Goal: Task Accomplishment & Management: Complete application form

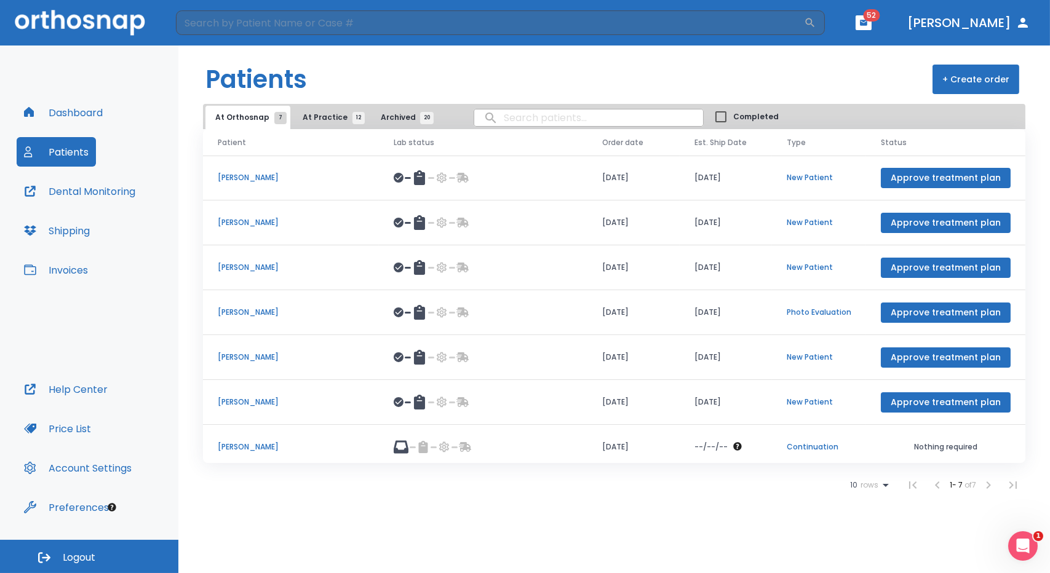
click at [984, 77] on button "+ Create order" at bounding box center [975, 80] width 87 height 30
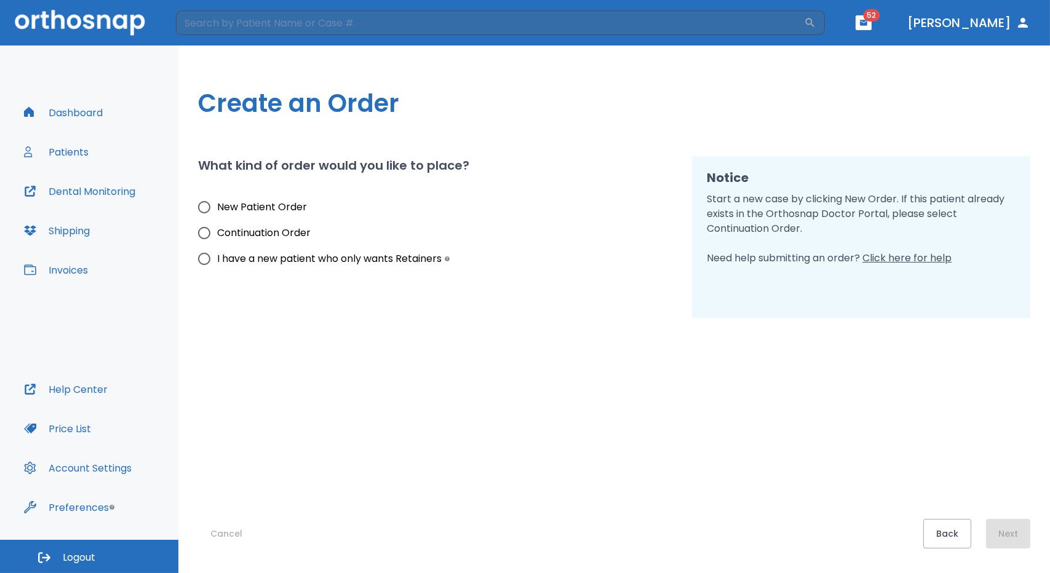
click at [205, 206] on input "New Patient Order" at bounding box center [204, 207] width 26 height 26
radio input "true"
click at [1009, 539] on button "Next" at bounding box center [1008, 534] width 44 height 30
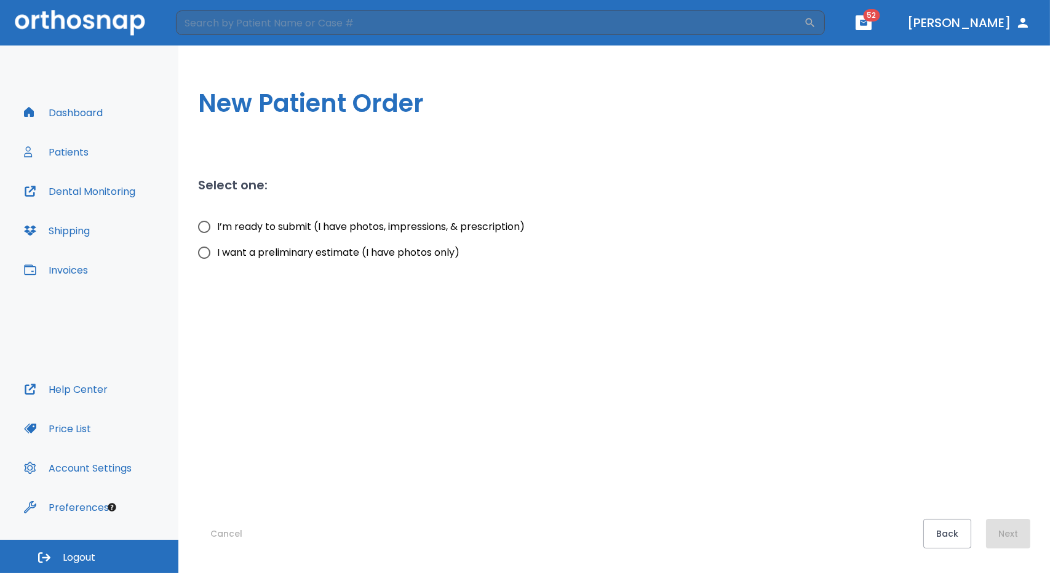
click at [203, 227] on input "I’m ready to submit (I have photos, impressions, & prescription)" at bounding box center [204, 227] width 26 height 26
radio input "true"
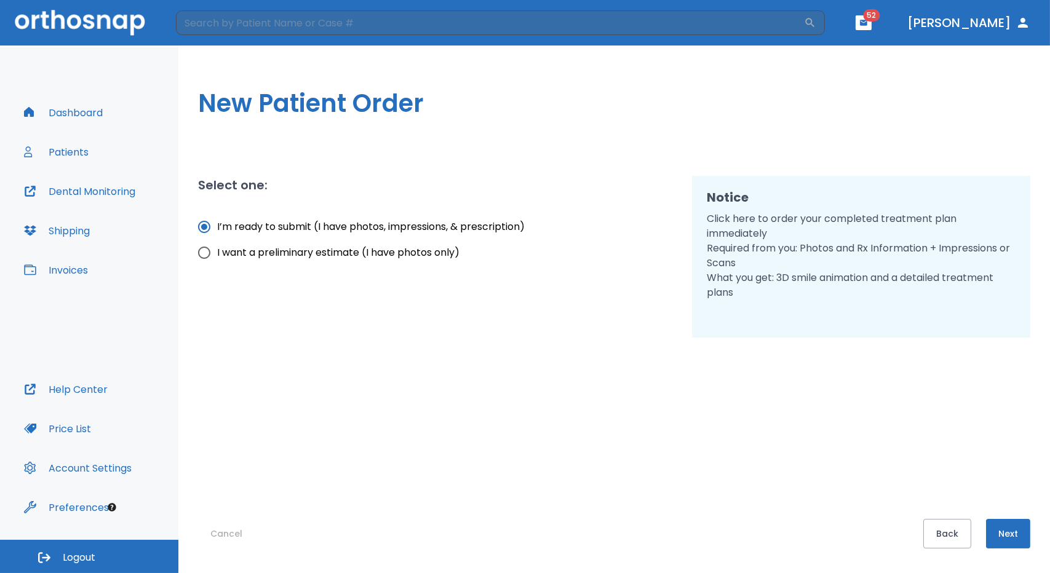
click at [1005, 531] on button "Next" at bounding box center [1008, 534] width 44 height 30
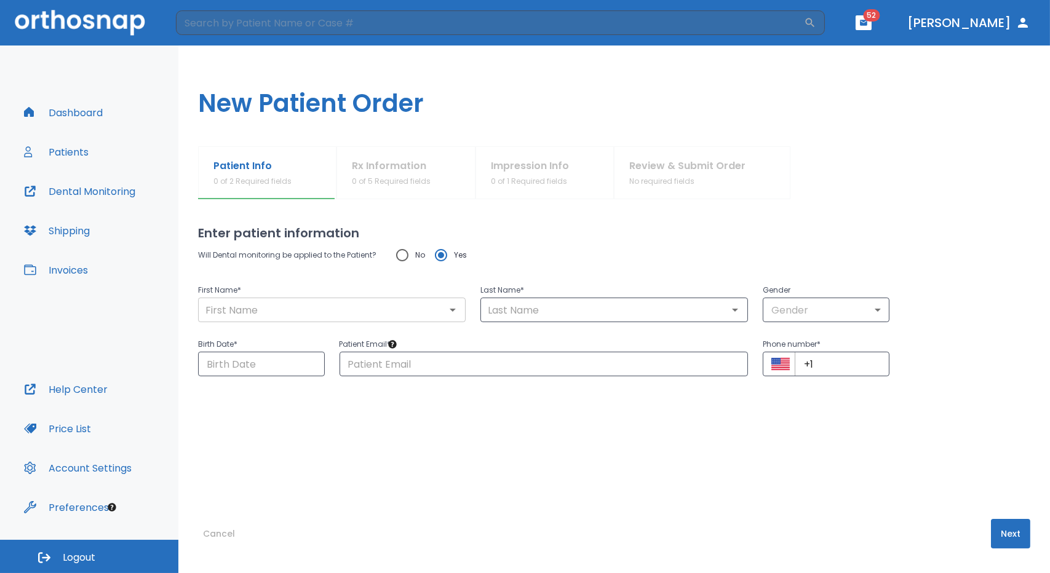
click at [450, 309] on icon "Open" at bounding box center [453, 310] width 6 height 3
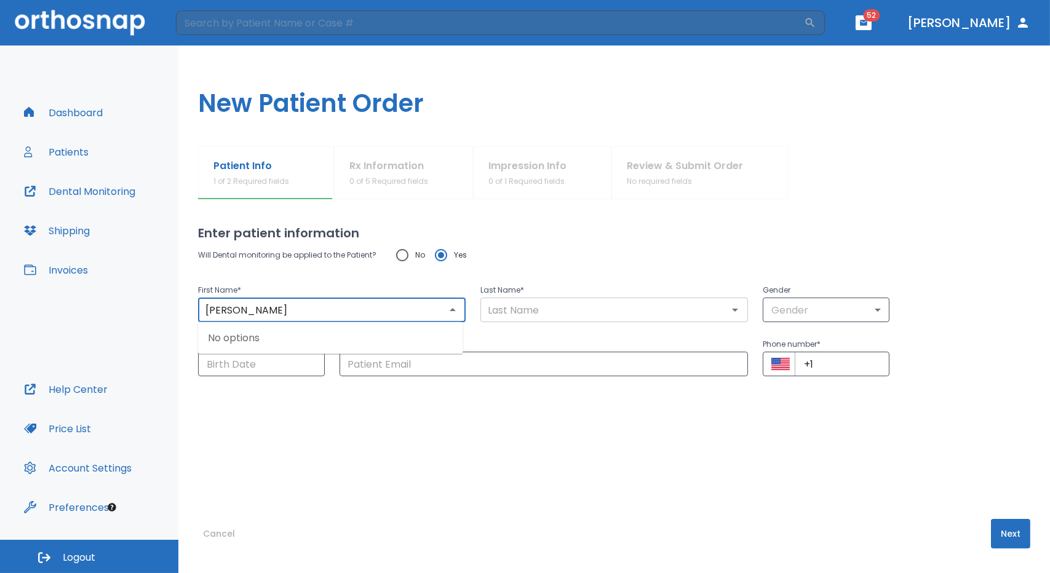
type input "[PERSON_NAME]"
click at [533, 318] on input "text" at bounding box center [614, 309] width 260 height 17
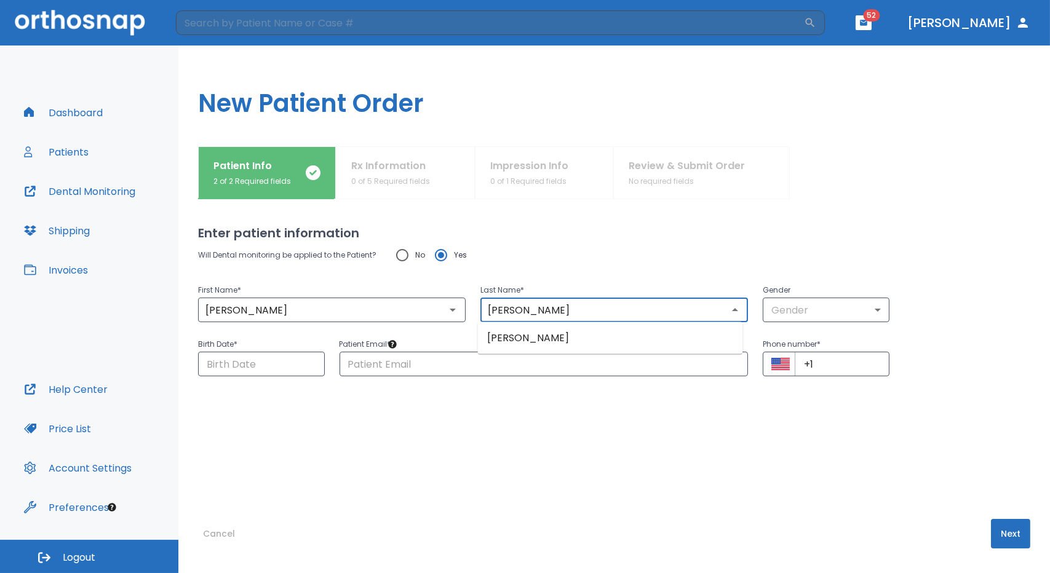
type input "[PERSON_NAME]"
click at [398, 257] on input "No" at bounding box center [402, 255] width 26 height 26
radio input "true"
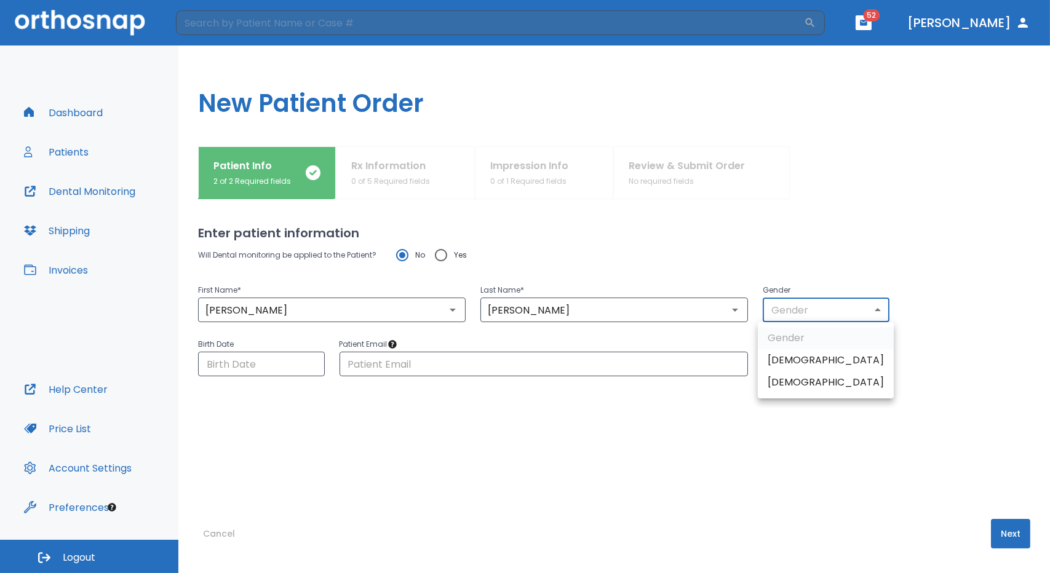
click at [870, 309] on body "​ 52 [PERSON_NAME] Dashboard Patients Dental Monitoring Shipping Invoices Help …" at bounding box center [525, 286] width 1050 height 573
click at [791, 357] on li "[DEMOGRAPHIC_DATA]" at bounding box center [826, 360] width 136 height 22
type input "1"
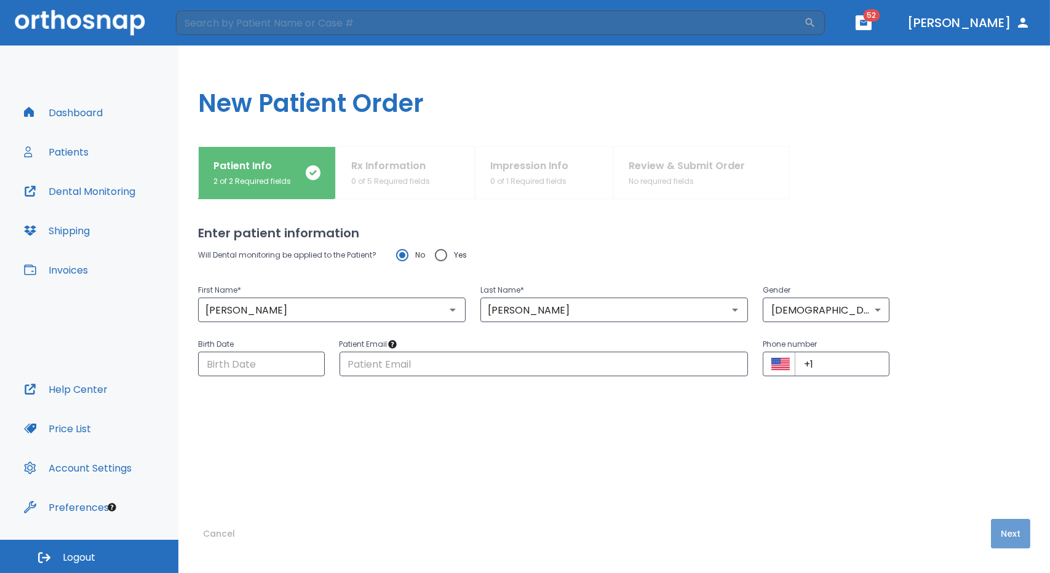
click at [1002, 531] on button "Next" at bounding box center [1010, 534] width 39 height 30
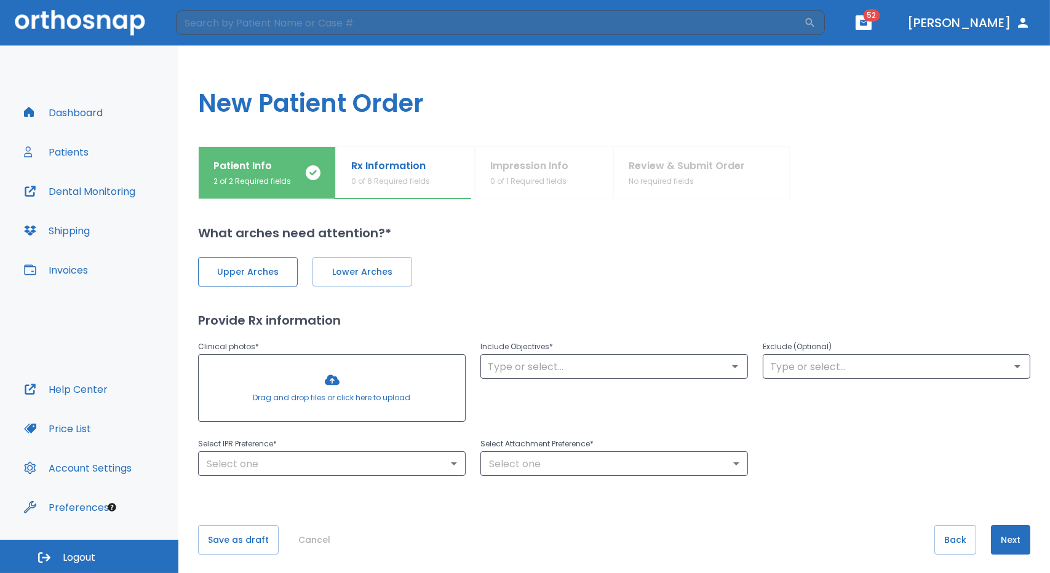
click at [264, 272] on span "Upper Arches" at bounding box center [248, 272] width 74 height 13
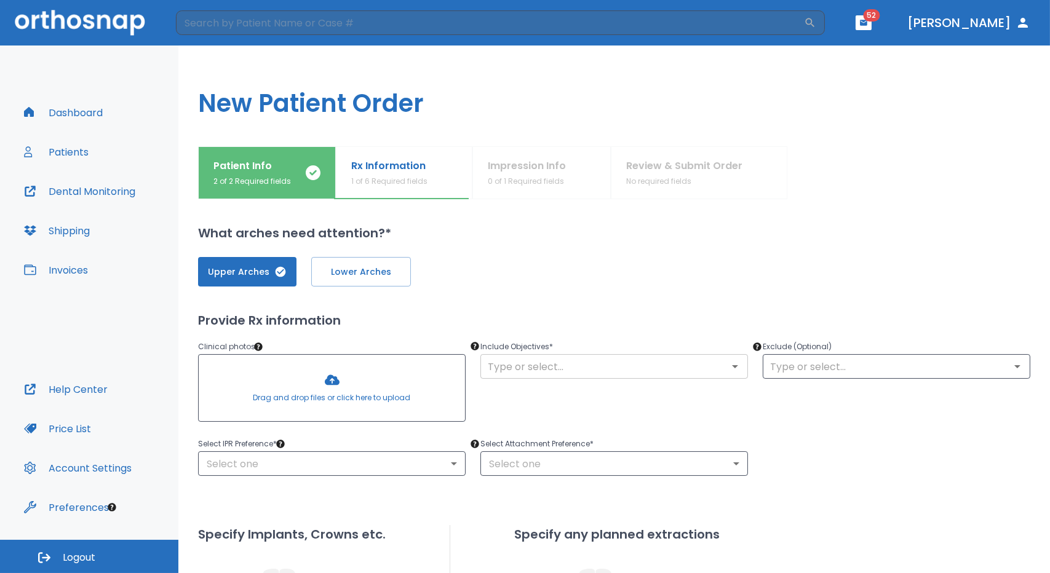
click at [732, 366] on icon "Open" at bounding box center [735, 366] width 6 height 3
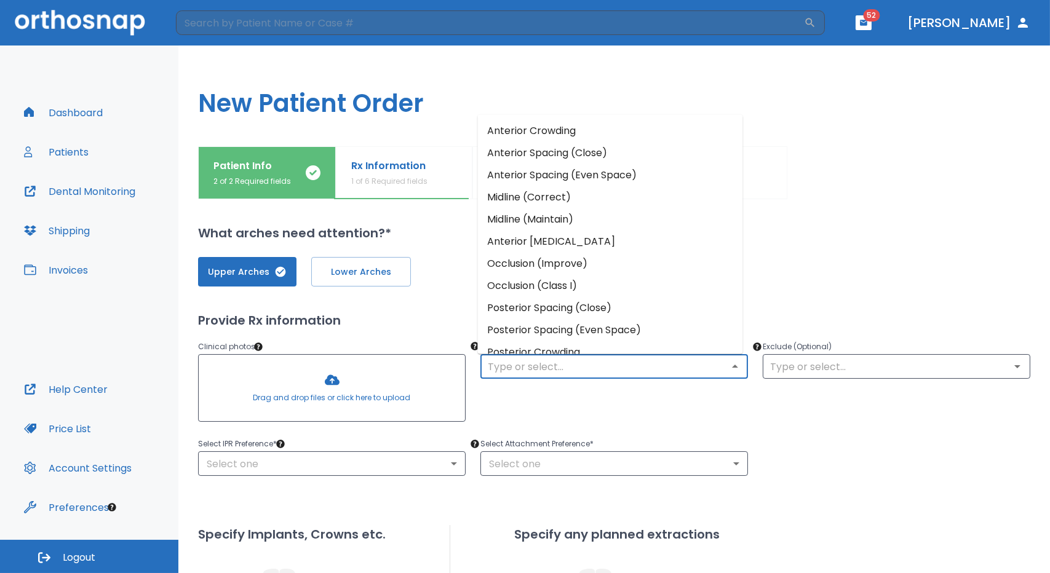
click at [557, 132] on li "Anterior Crowding" at bounding box center [609, 131] width 265 height 22
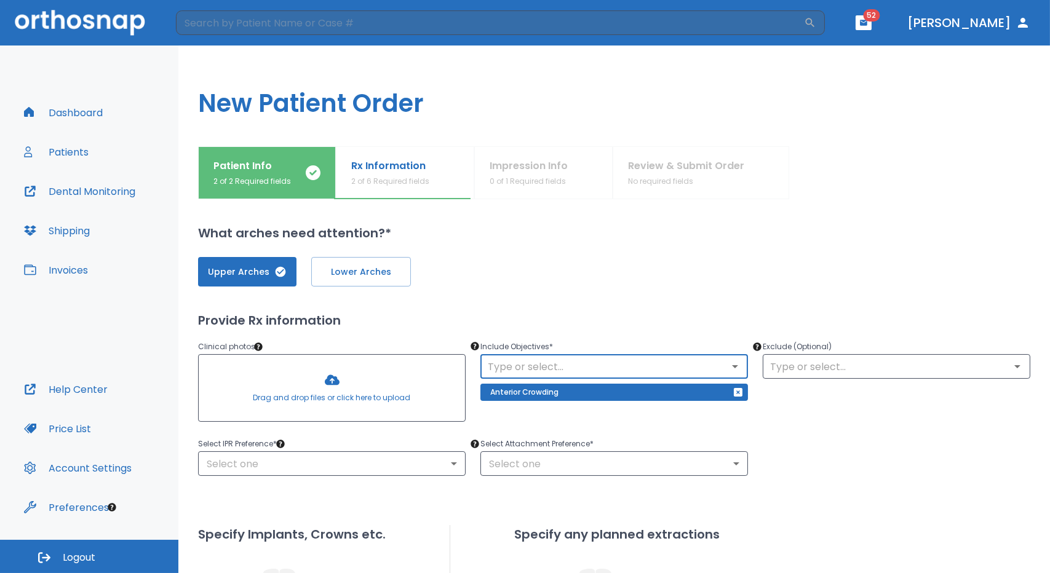
click at [732, 365] on icon "Open" at bounding box center [735, 366] width 6 height 3
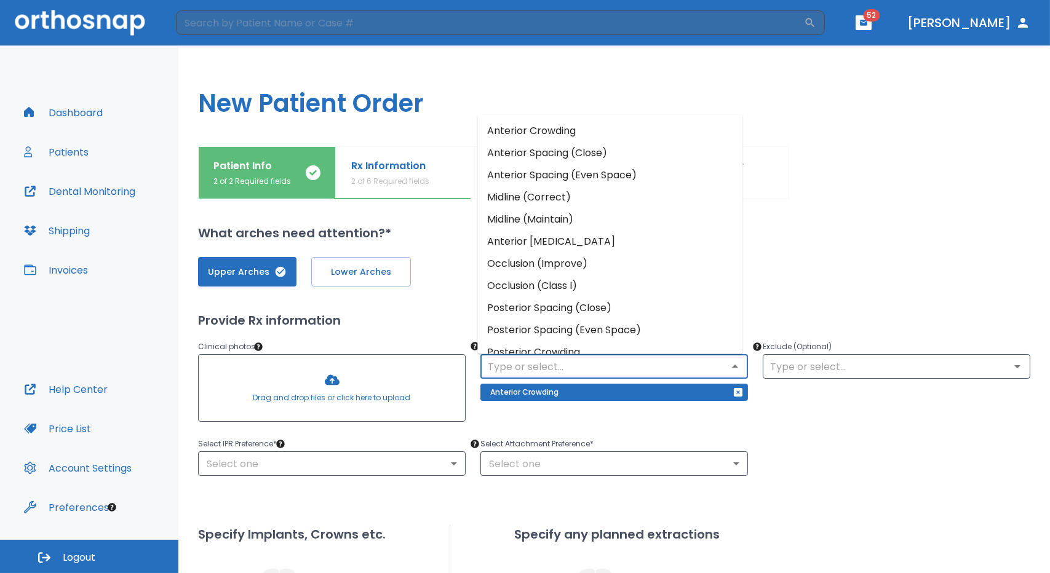
click at [825, 443] on div "Select IPR Preference * Select one ​ Select Attachment Preference * Select one ​" at bounding box center [606, 449] width 847 height 54
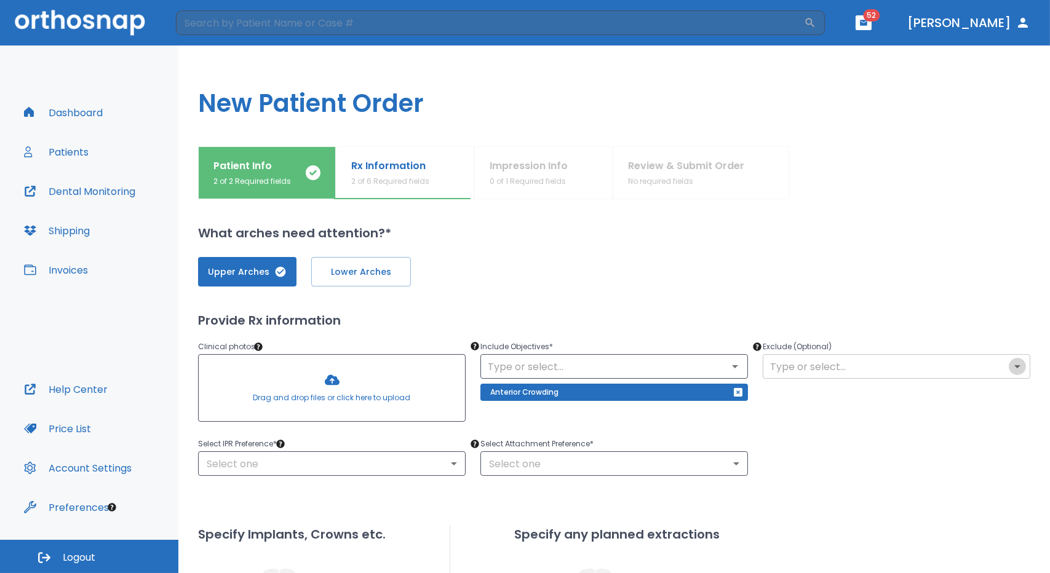
click at [1014, 365] on icon "Open" at bounding box center [1017, 366] width 6 height 3
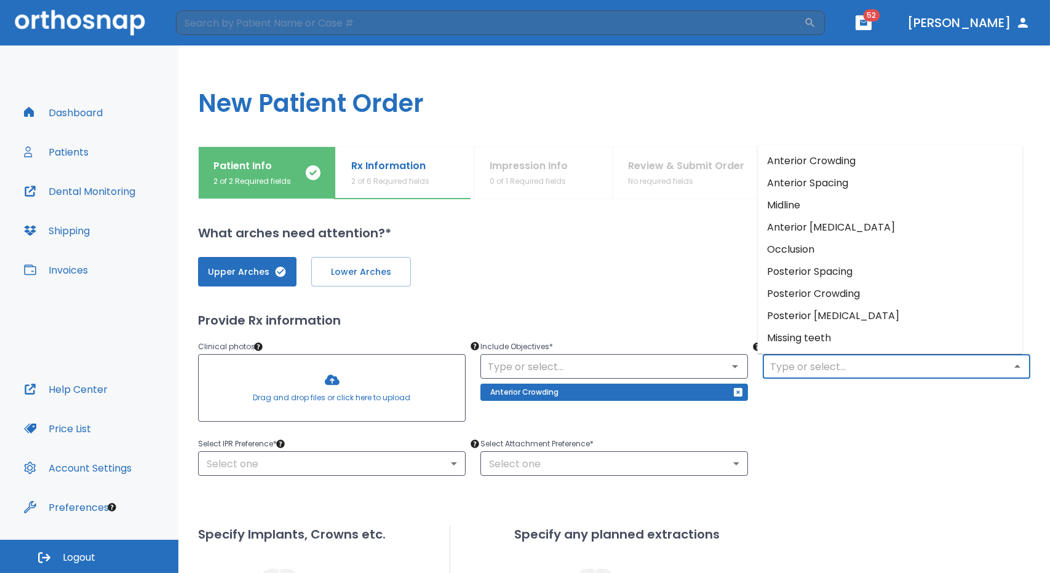
click at [809, 250] on li "Occlusion" at bounding box center [890, 250] width 265 height 22
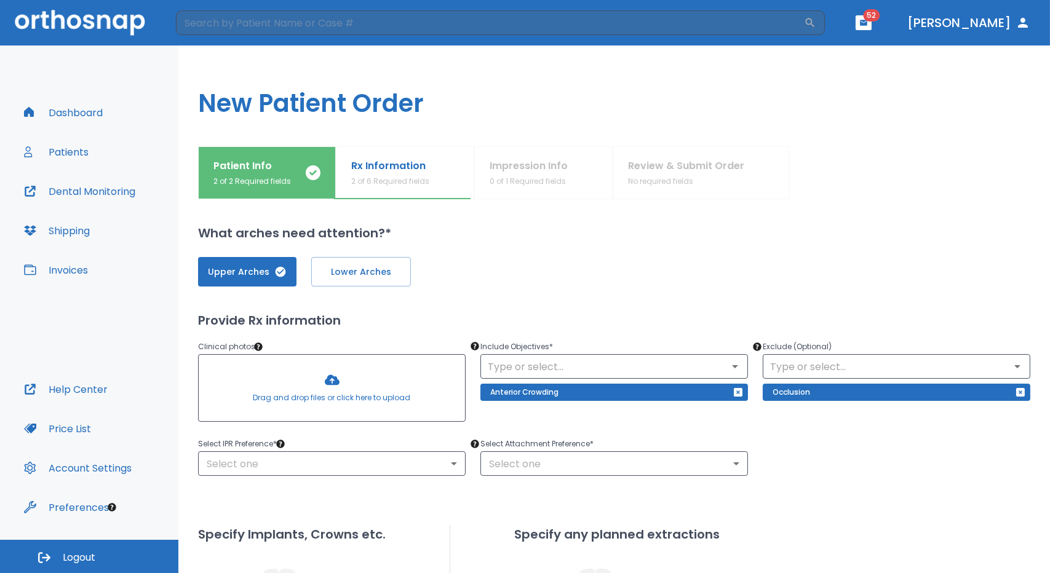
click at [840, 466] on div "Select IPR Preference * Select one ​ Select Attachment Preference * Select one ​" at bounding box center [606, 449] width 847 height 54
click at [450, 465] on body "​ 52 [PERSON_NAME] Dashboard Patients Dental Monitoring Shipping Invoices Help …" at bounding box center [525, 286] width 1050 height 573
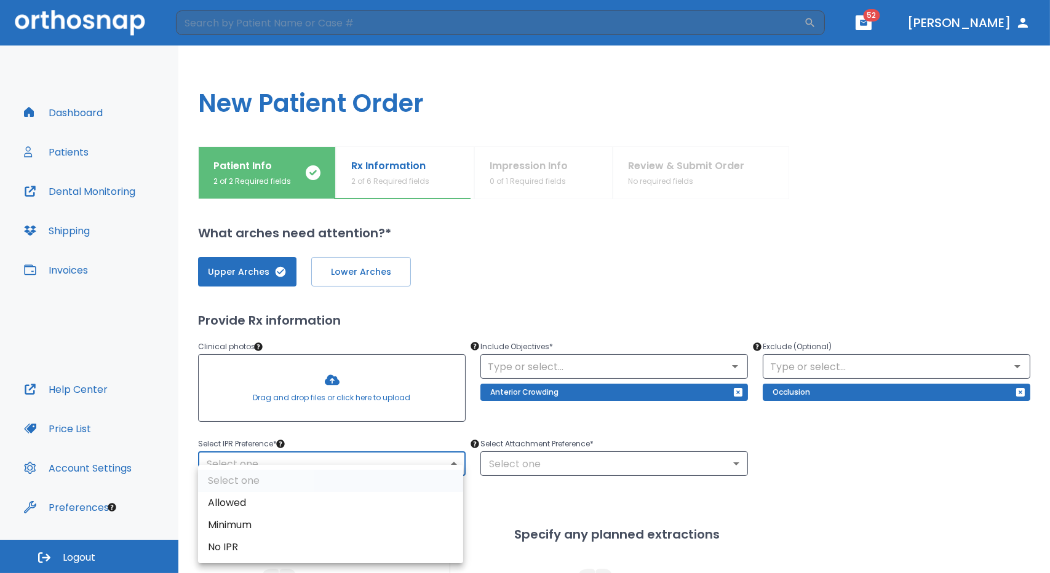
click at [243, 525] on li "Minimum" at bounding box center [330, 525] width 265 height 22
type input "2"
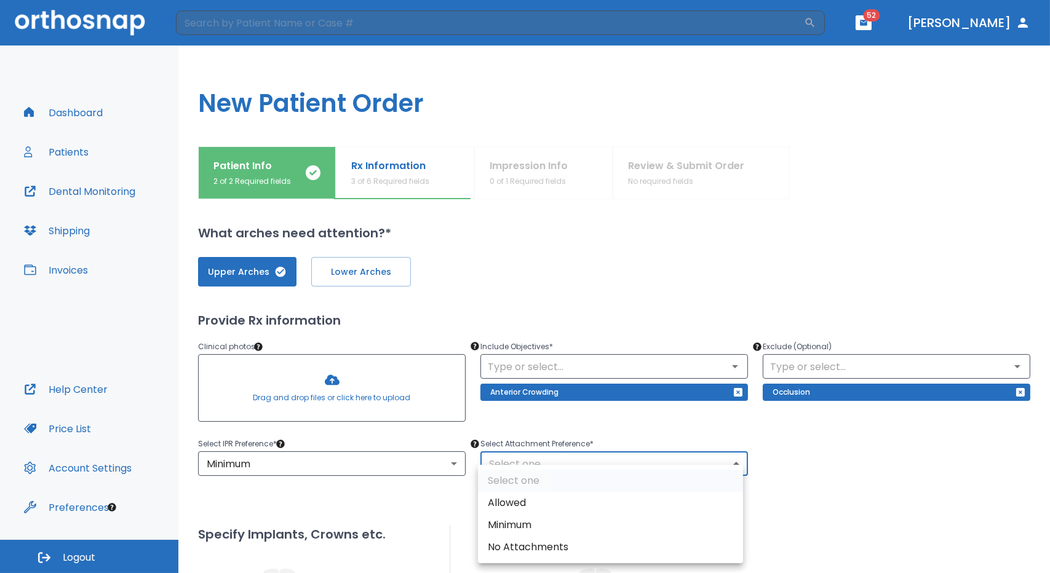
click at [733, 464] on body "​ 52 [PERSON_NAME] Dashboard Patients Dental Monitoring Shipping Invoices Help …" at bounding box center [525, 286] width 1050 height 573
click at [509, 525] on li "Minimum" at bounding box center [610, 525] width 265 height 22
type input "2"
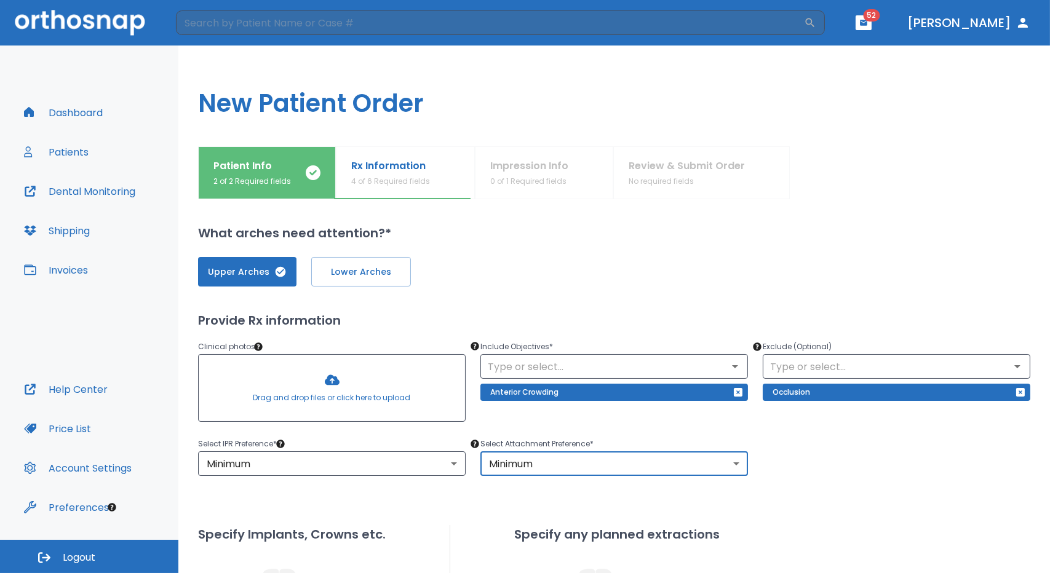
click at [796, 482] on div "Upper Arches Lower Arches Provide Rx information Clinical photos * Drag and dro…" at bounding box center [614, 462] width 832 height 441
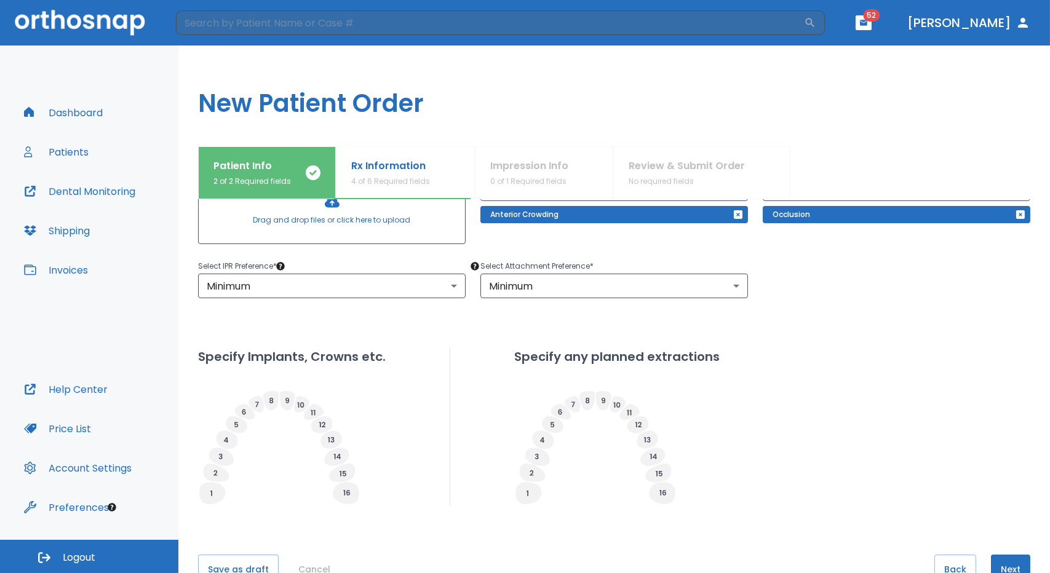
scroll to position [184, 0]
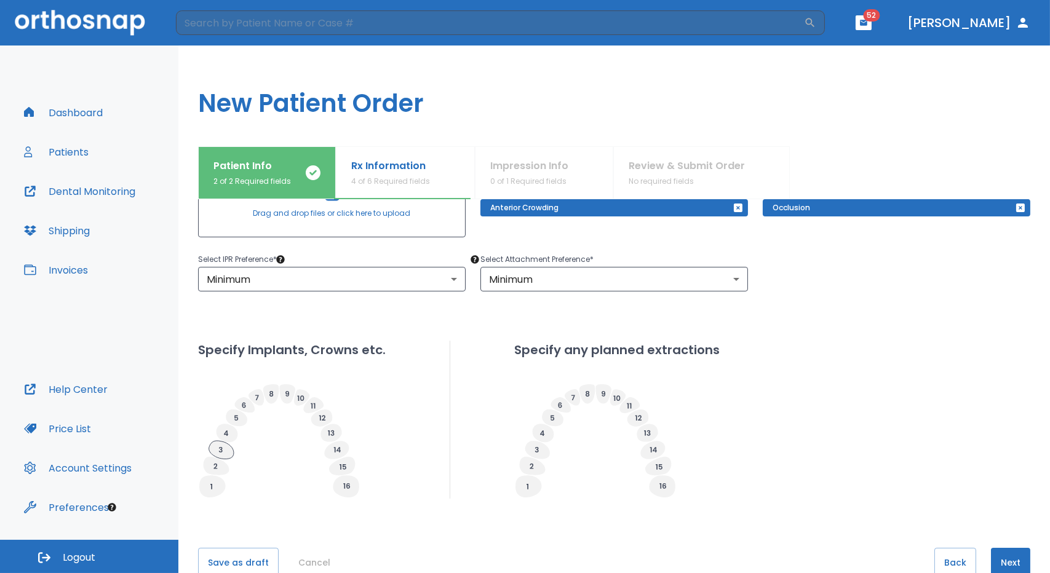
click at [217, 448] on icon at bounding box center [221, 450] width 25 height 18
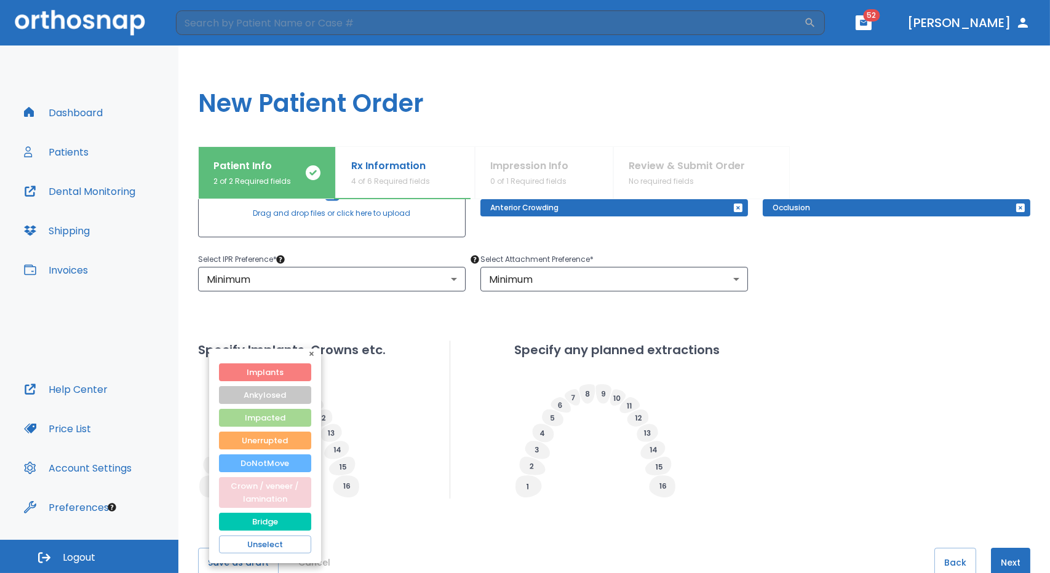
click at [239, 490] on button "Crown / veneer / lamination" at bounding box center [265, 492] width 92 height 31
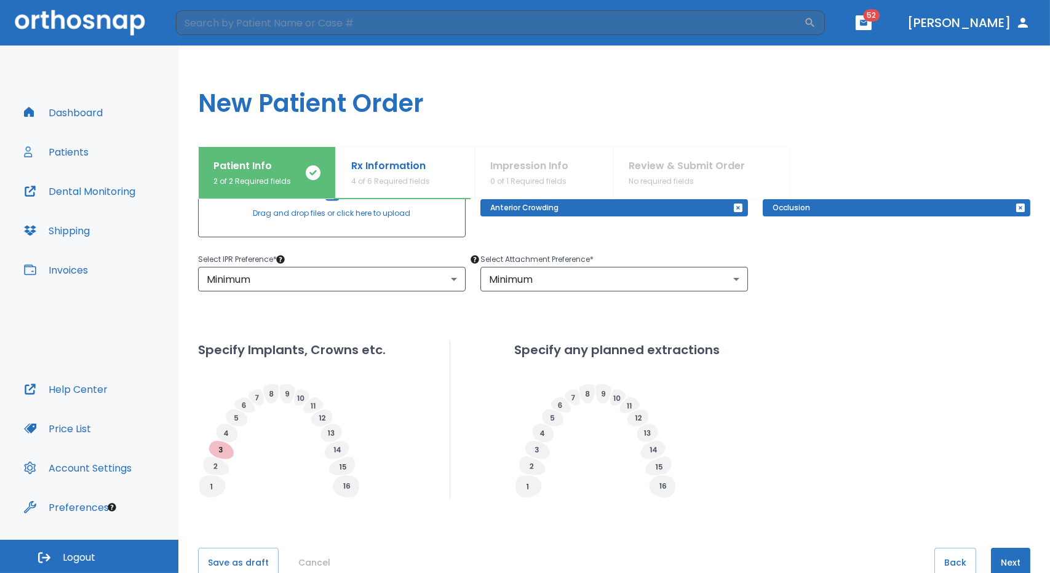
click at [390, 418] on div "Specify Implants, Crowns etc. Specify any planned extractions" at bounding box center [614, 420] width 832 height 158
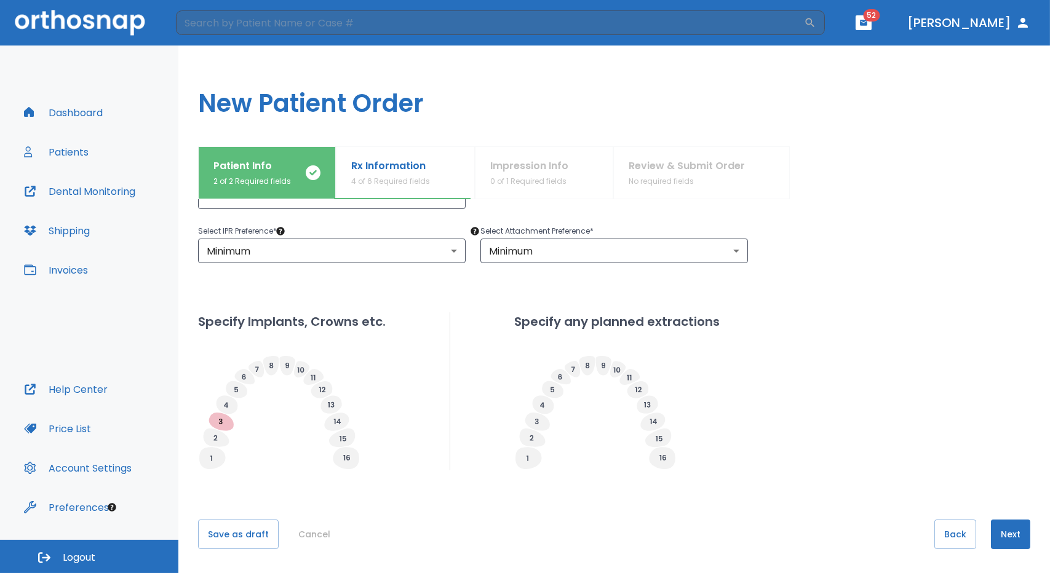
scroll to position [213, 0]
click at [994, 529] on button "Next" at bounding box center [1010, 535] width 39 height 30
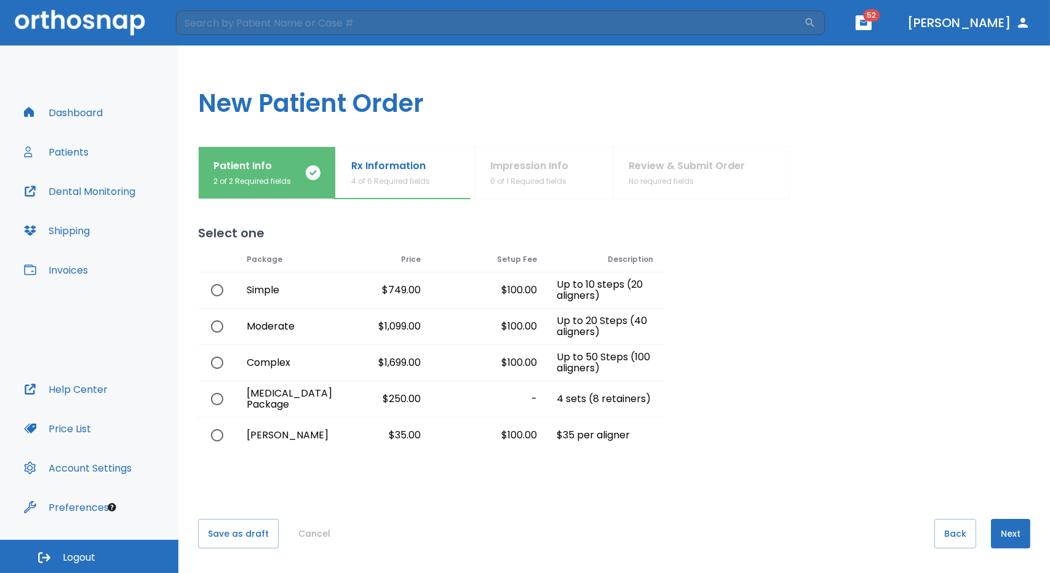
scroll to position [0, 0]
click at [218, 291] on input "radio" at bounding box center [217, 290] width 26 height 26
radio input "true"
click at [219, 285] on input "radio" at bounding box center [217, 290] width 26 height 26
click at [216, 325] on input "radio" at bounding box center [217, 327] width 26 height 26
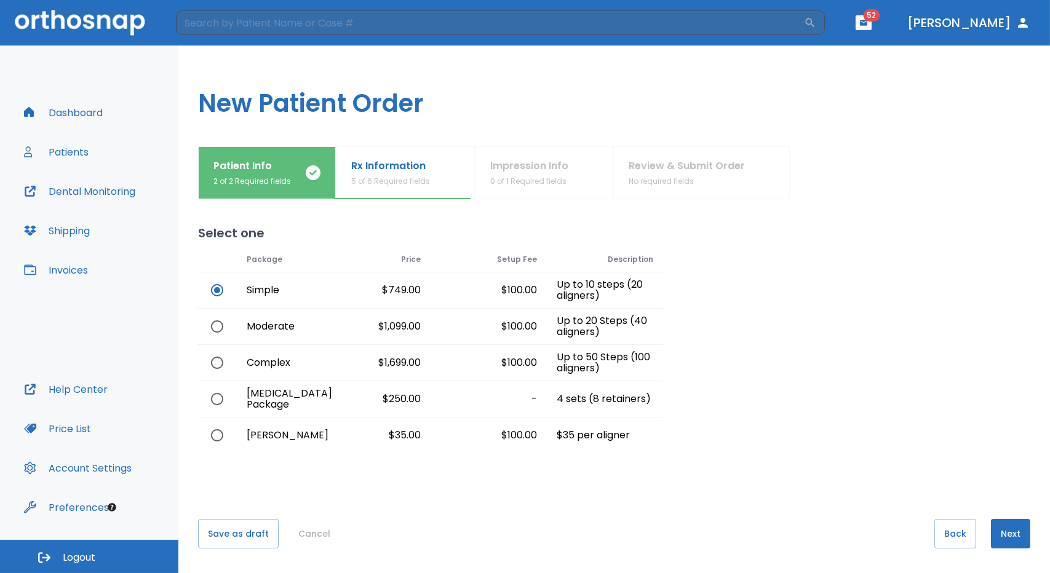
radio input "true"
click at [215, 293] on input "radio" at bounding box center [217, 290] width 26 height 26
radio input "true"
click at [218, 327] on input "radio" at bounding box center [217, 327] width 26 height 26
radio input "true"
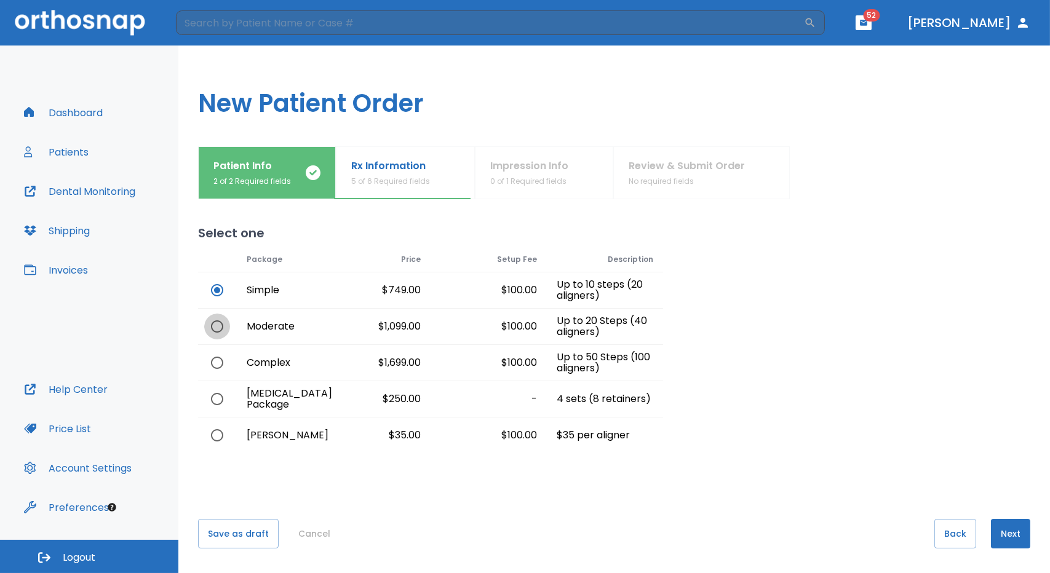
radio input "false"
click at [1012, 537] on button "Next" at bounding box center [1010, 534] width 39 height 30
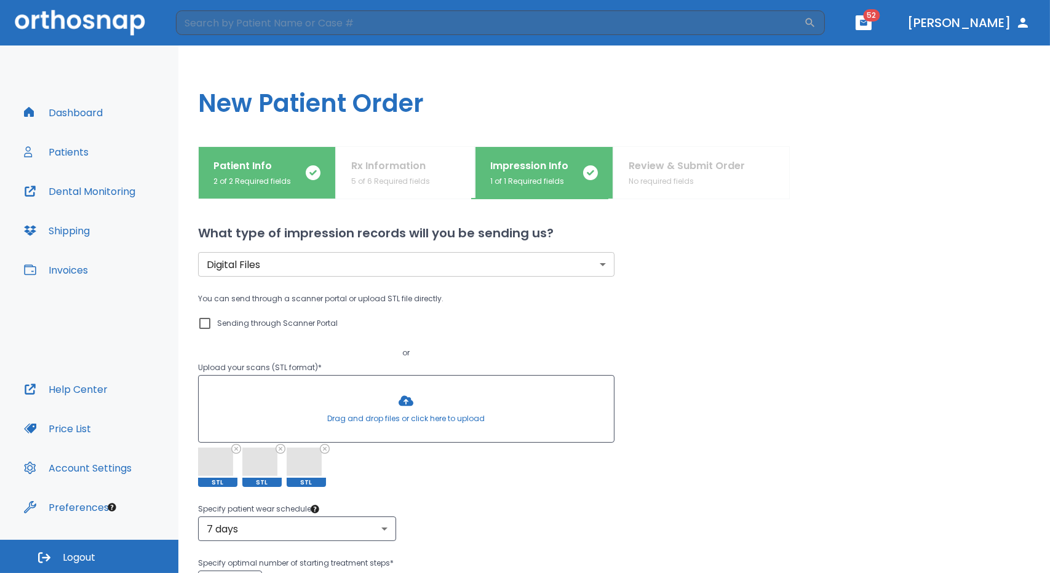
click at [914, 143] on h1 "New Patient Order" at bounding box center [613, 96] width 871 height 101
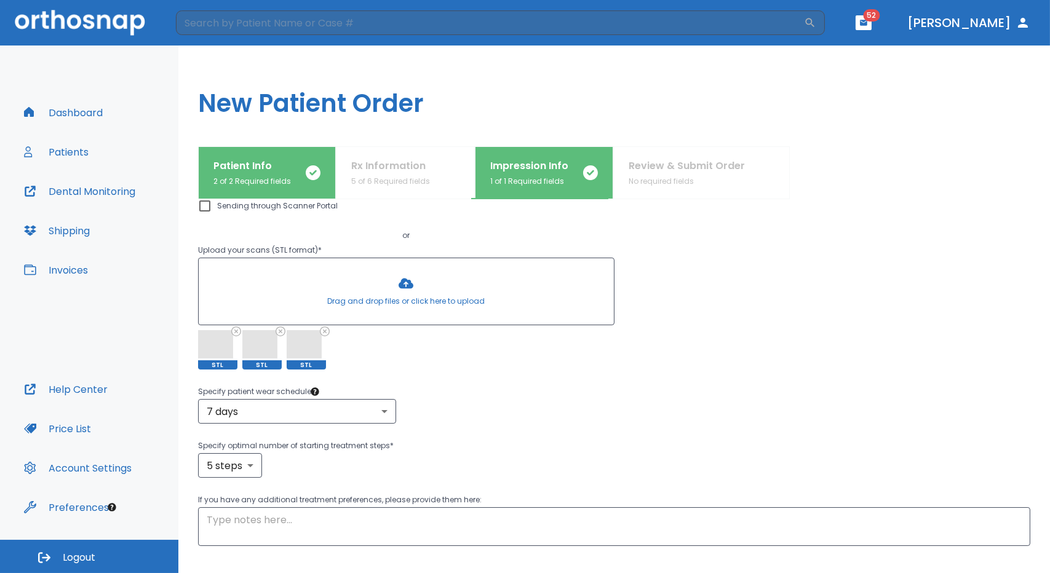
scroll to position [123, 0]
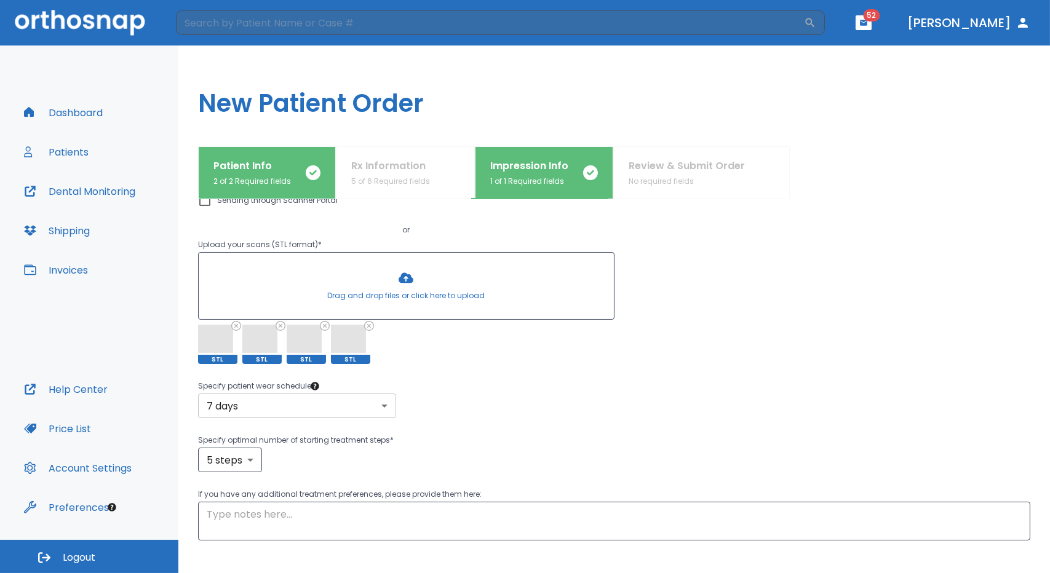
click at [382, 403] on body "​ 52 [PERSON_NAME] Dashboard Patients Dental Monitoring Shipping Invoices Help …" at bounding box center [525, 286] width 1050 height 573
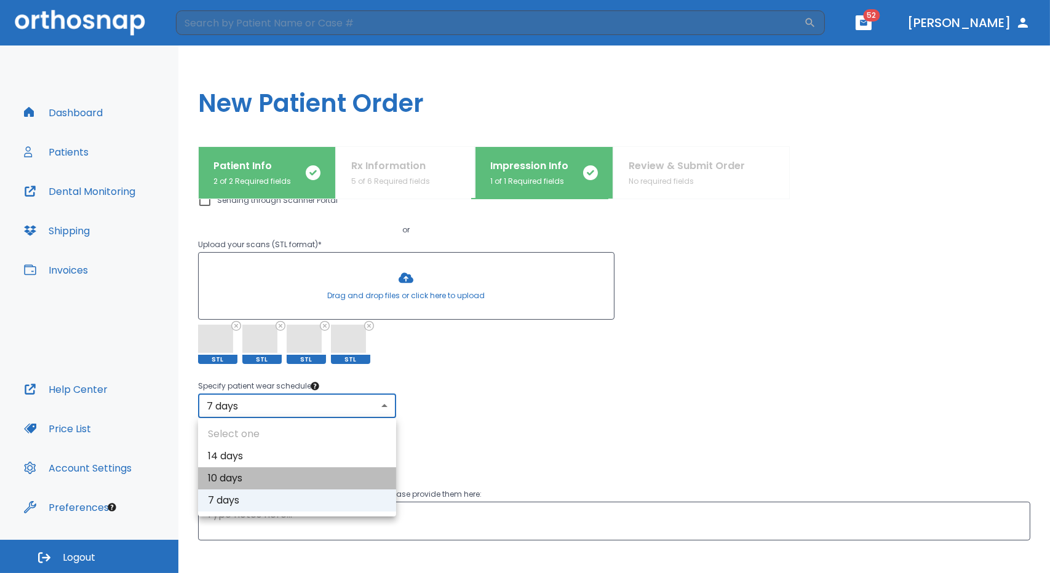
click at [243, 477] on li "10 days" at bounding box center [297, 478] width 198 height 22
type input "2"
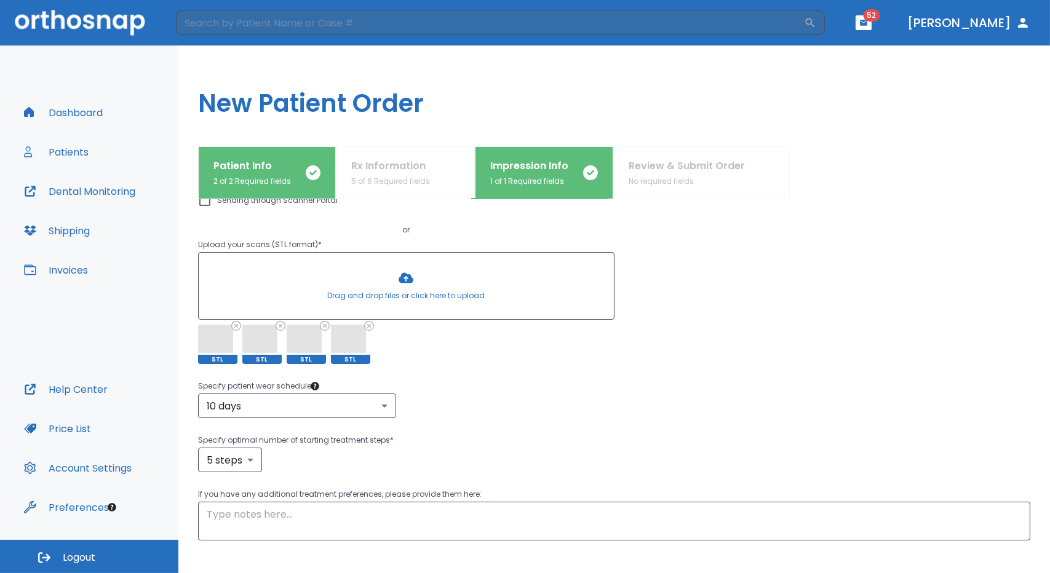
click at [609, 431] on div "Specify patient wear schedule * 10 days 2 ​ Specify optimal number of starting …" at bounding box center [614, 425] width 832 height 93
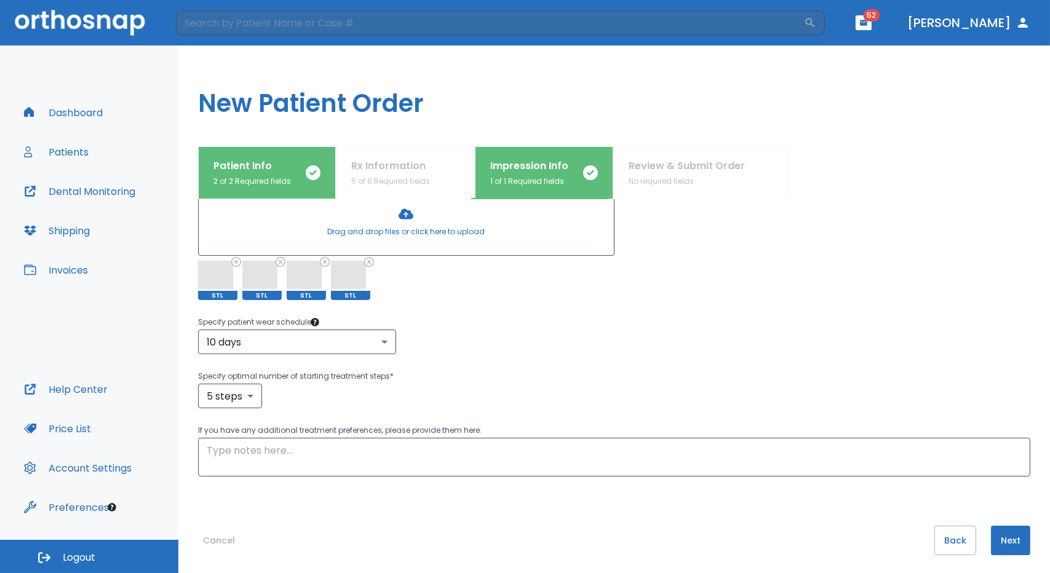
scroll to position [193, 0]
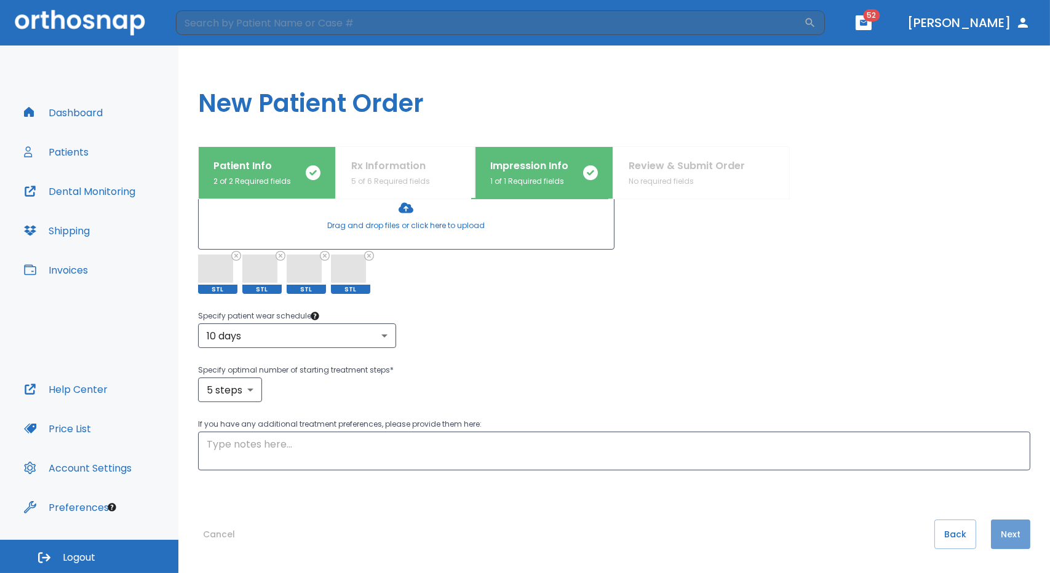
click at [1004, 534] on button "Next" at bounding box center [1010, 535] width 39 height 30
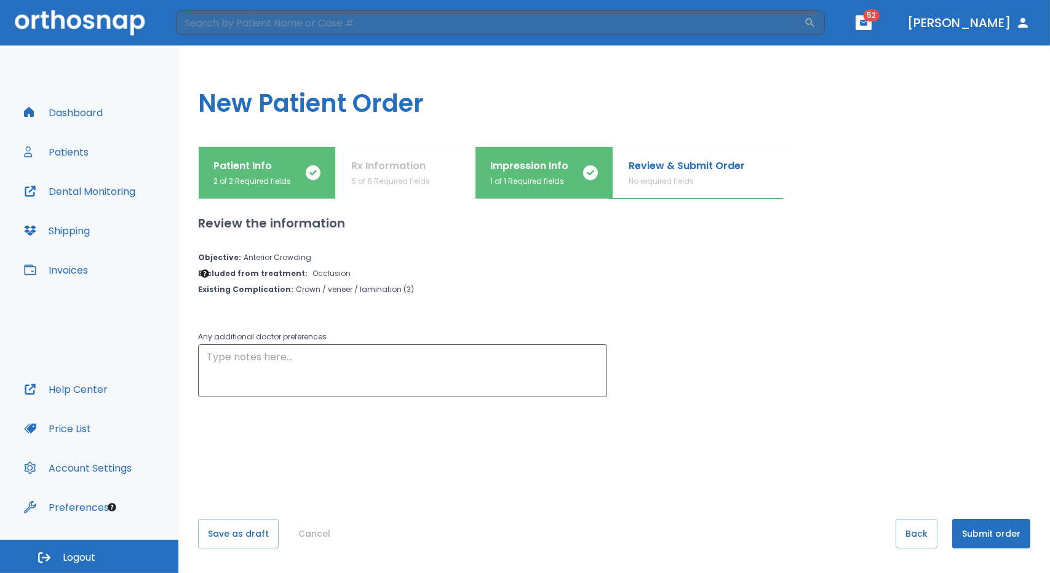
click at [994, 531] on button "Submit order" at bounding box center [991, 534] width 78 height 30
